Goal: Navigation & Orientation: Find specific page/section

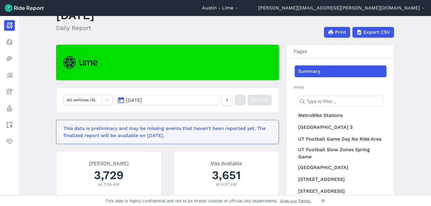
scroll to position [26, 0]
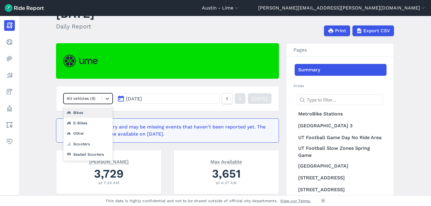
click at [91, 99] on div at bounding box center [83, 98] width 32 height 7
click at [77, 145] on div "Scooters" at bounding box center [87, 144] width 49 height 10
click at [91, 101] on div at bounding box center [83, 98] width 32 height 7
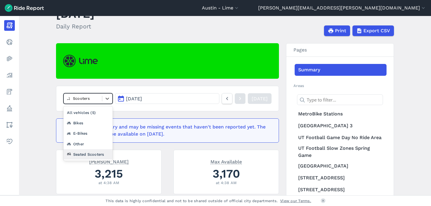
click at [74, 152] on div "Seated Scooters" at bounding box center [87, 154] width 49 height 10
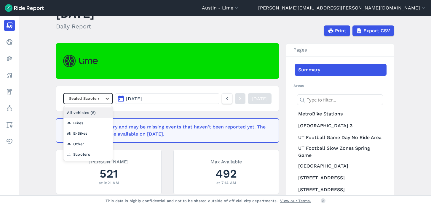
click at [92, 96] on div at bounding box center [83, 98] width 32 height 7
click at [75, 154] on div "Scooters" at bounding box center [87, 154] width 49 height 10
click at [93, 98] on div at bounding box center [83, 98] width 32 height 7
click at [85, 112] on div "All vehicles (5)" at bounding box center [87, 113] width 49 height 10
